Goal: Contribute content: Contribute content

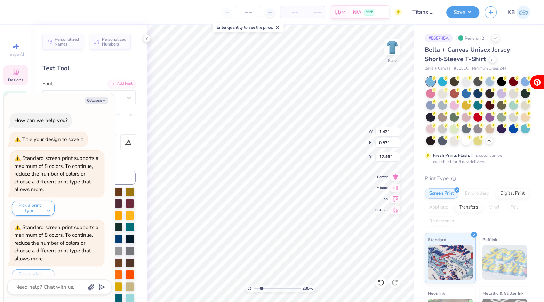
scroll to position [395, 0]
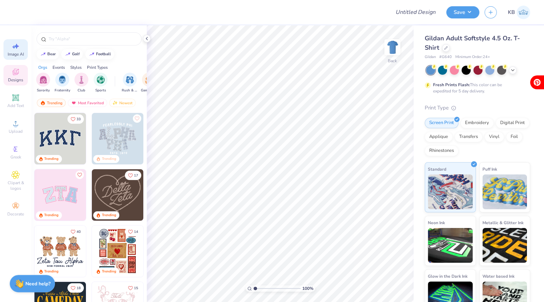
click at [20, 48] on div "Image AI" at bounding box center [15, 49] width 24 height 21
select select "4"
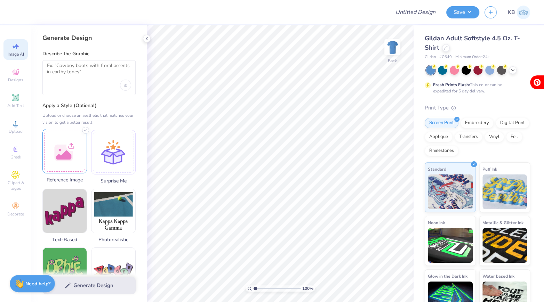
click at [59, 161] on div at bounding box center [64, 151] width 45 height 45
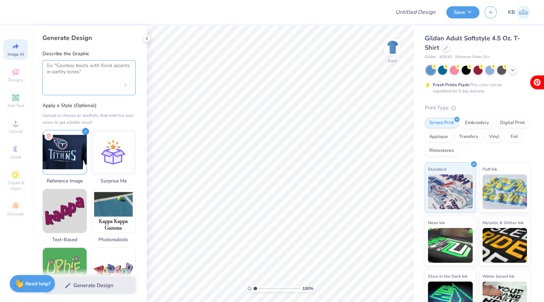
click at [83, 72] on textarea at bounding box center [89, 71] width 84 height 17
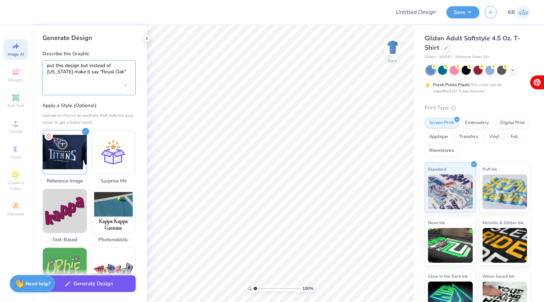
type textarea "put this design but instead of tennessee make it say "Royal Oak""
click at [101, 285] on button "Generate Design" at bounding box center [88, 283] width 93 height 17
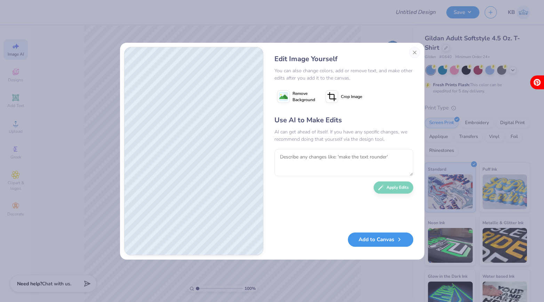
click at [373, 244] on button "Add to Canvas" at bounding box center [380, 240] width 65 height 14
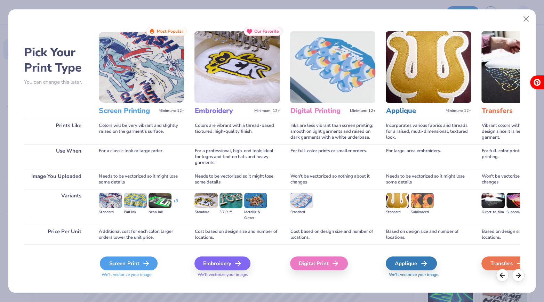
click at [131, 262] on div "Screen Print" at bounding box center [129, 264] width 58 height 14
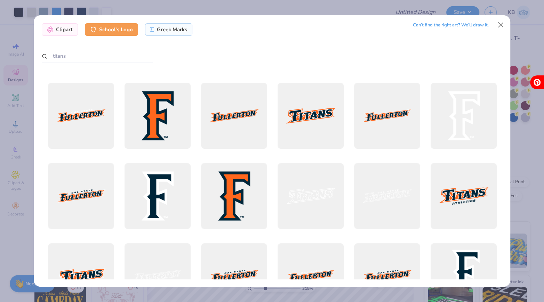
scroll to position [97, 0]
